Goal: Find specific page/section: Find specific page/section

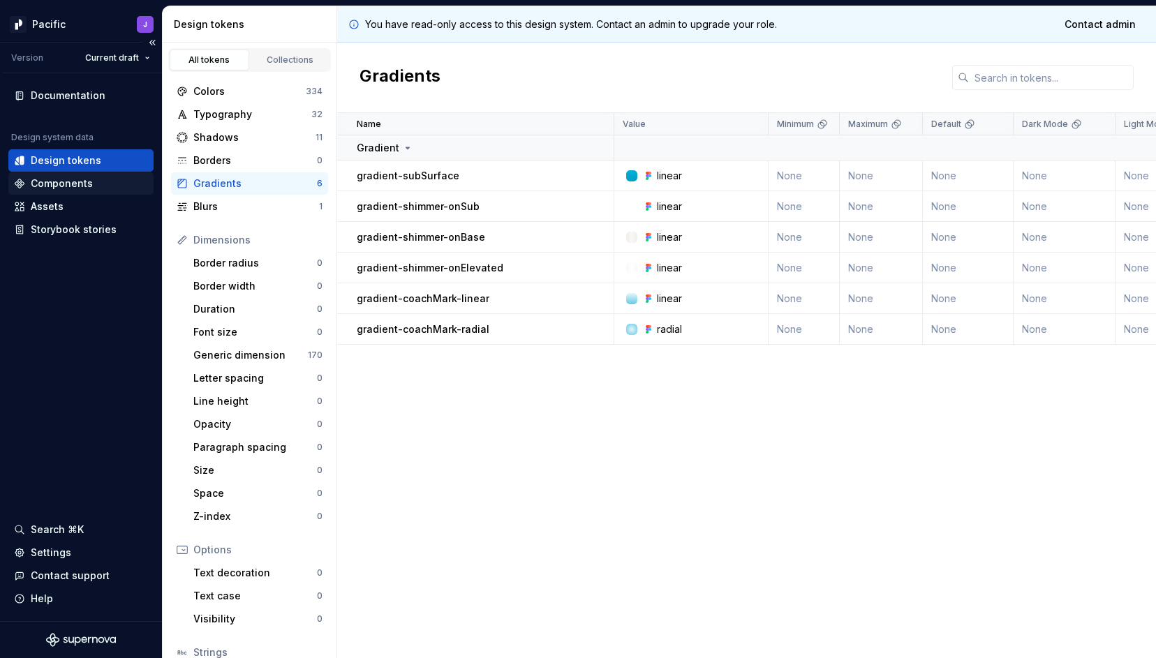
click at [90, 182] on div "Components" at bounding box center [62, 184] width 62 height 14
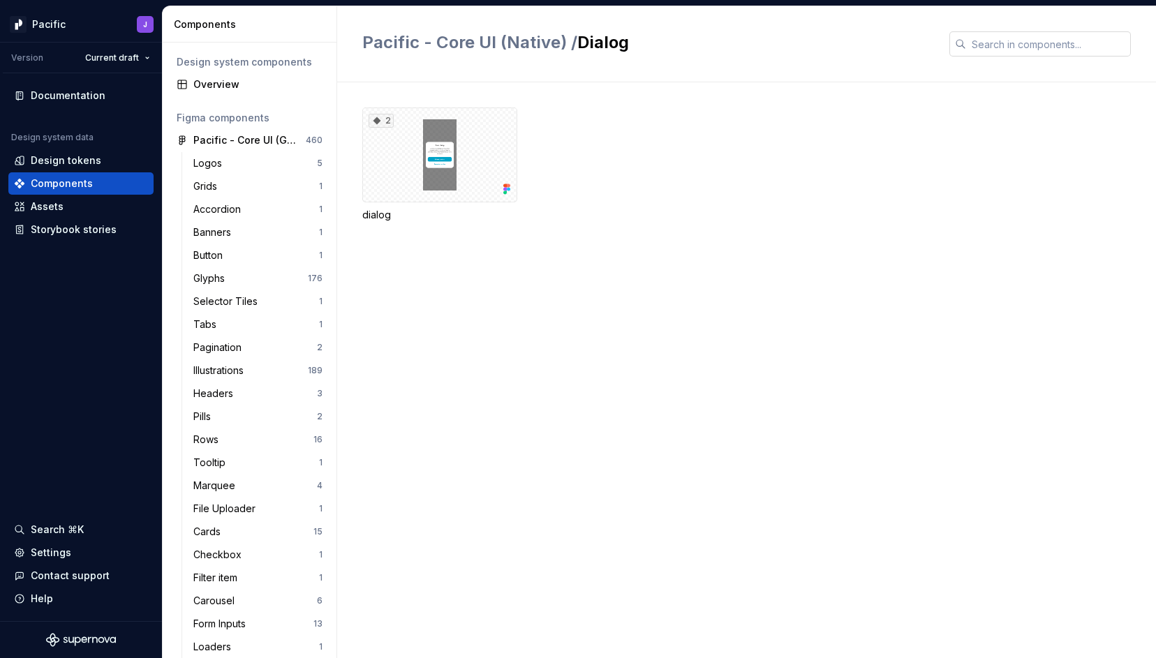
click at [1038, 45] on input "text" at bounding box center [1048, 43] width 165 height 25
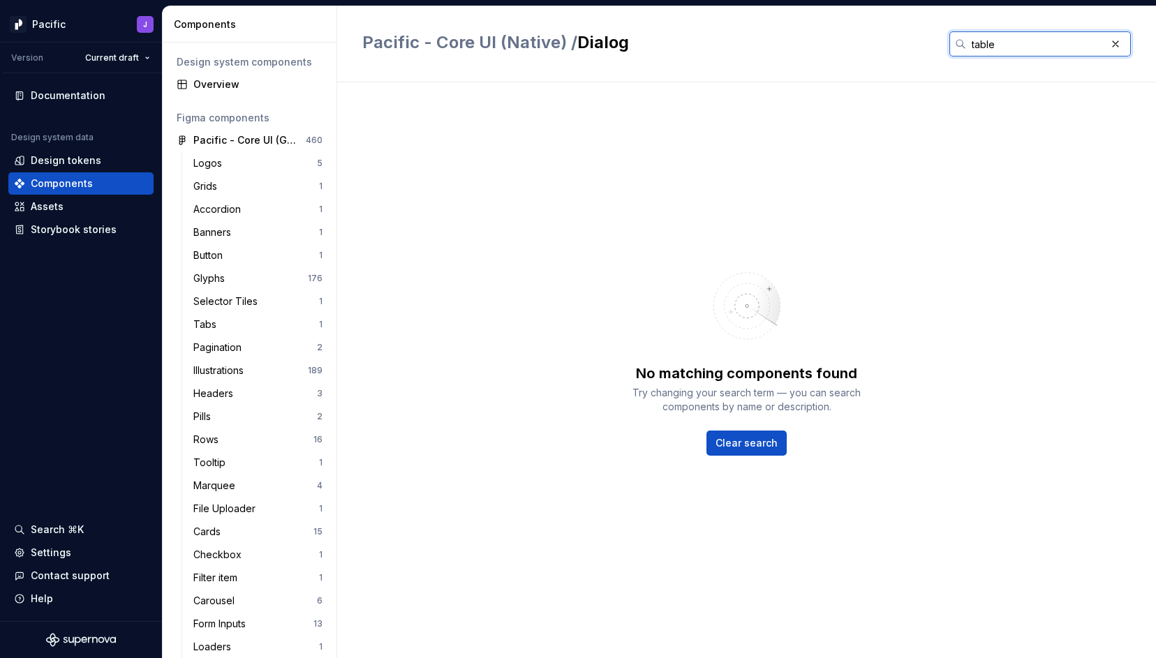
type input "table"
